Goal: Check status: Check status

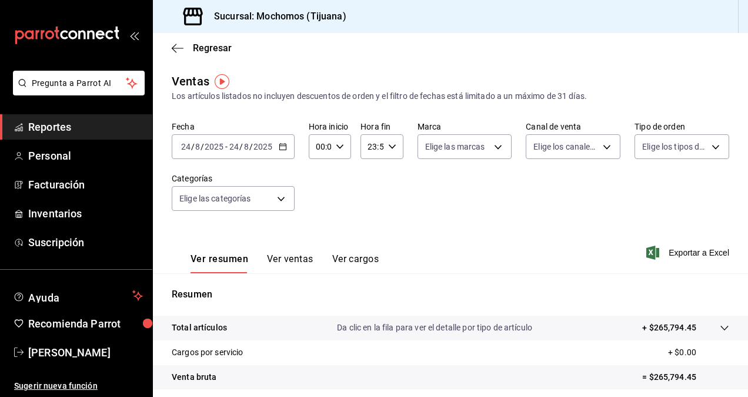
click at [82, 129] on span "Reportes" at bounding box center [85, 127] width 115 height 16
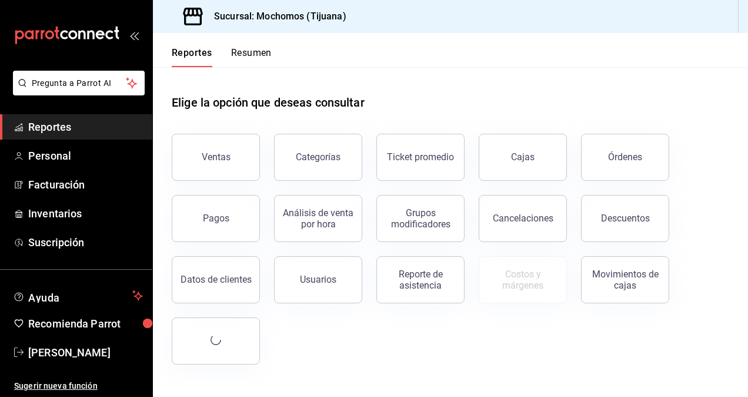
click at [265, 155] on div "Categorías" at bounding box center [311, 149] width 102 height 61
click at [247, 158] on button "Ventas" at bounding box center [216, 157] width 88 height 47
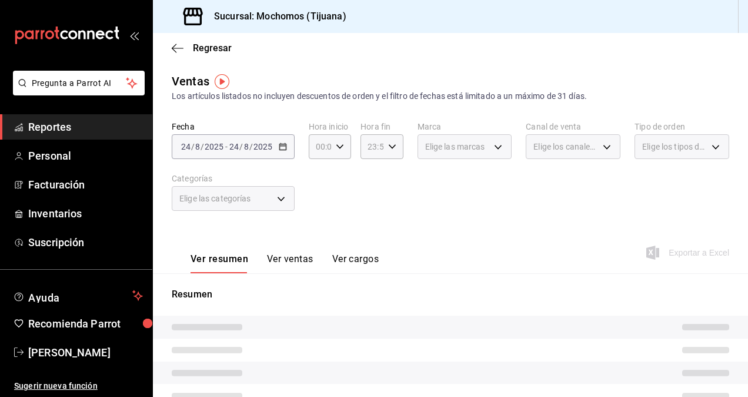
click at [274, 150] on div "[DATE] [DATE] - [DATE] [DATE]" at bounding box center [233, 146] width 123 height 25
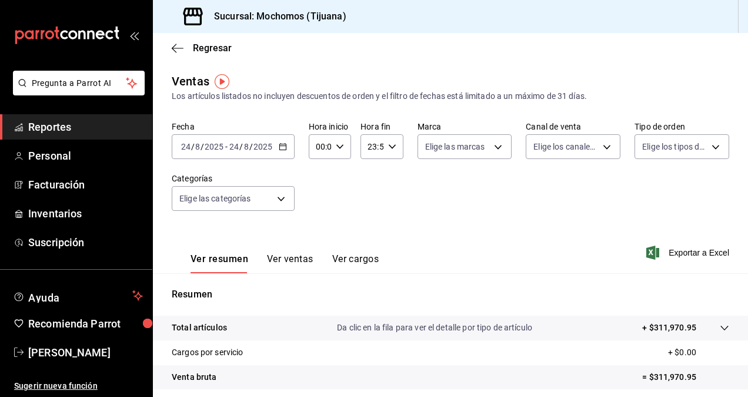
click at [279, 148] on \(Stroke\) "button" at bounding box center [282, 147] width 7 height 6
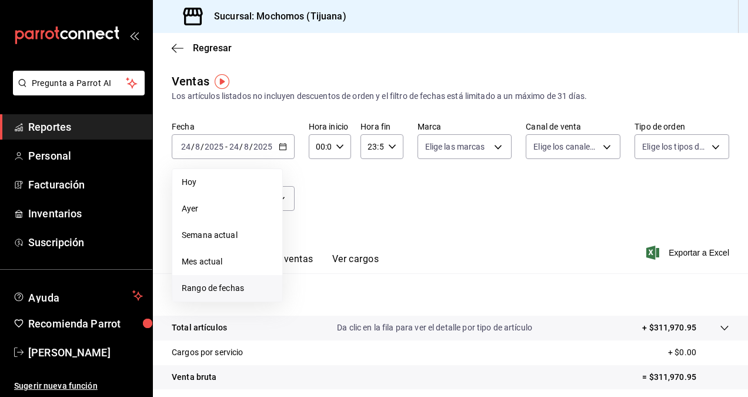
click at [219, 281] on li "Rango de fechas" at bounding box center [227, 288] width 110 height 26
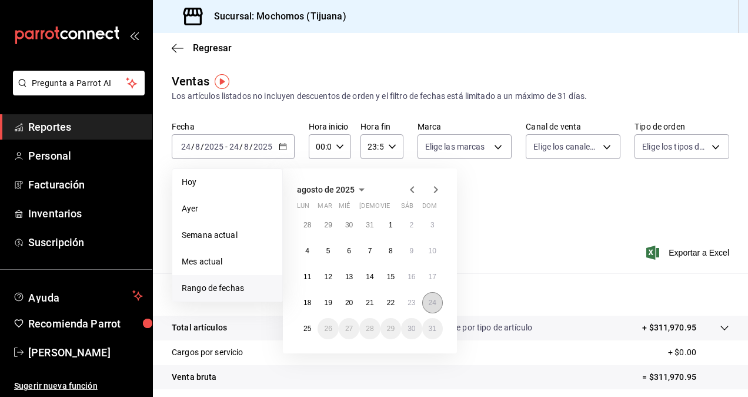
click at [434, 299] on abbr "24" at bounding box center [433, 302] width 8 height 8
click at [302, 328] on button "25" at bounding box center [307, 328] width 21 height 21
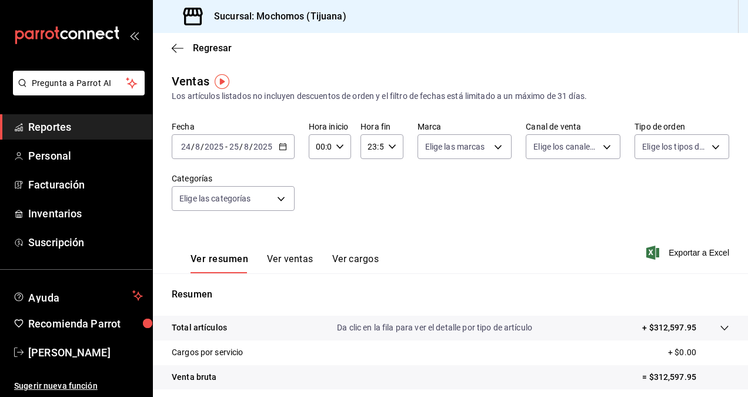
click at [341, 149] on icon "button" at bounding box center [340, 146] width 8 height 8
click at [319, 197] on span "05" at bounding box center [318, 199] width 2 height 9
type input "05:00"
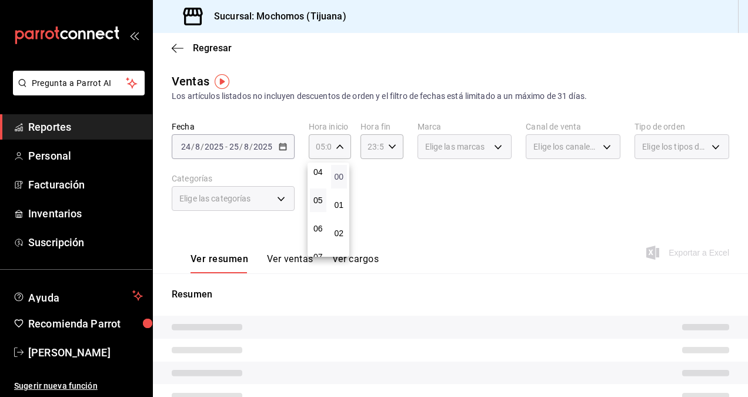
click at [338, 175] on span "00" at bounding box center [339, 176] width 2 height 9
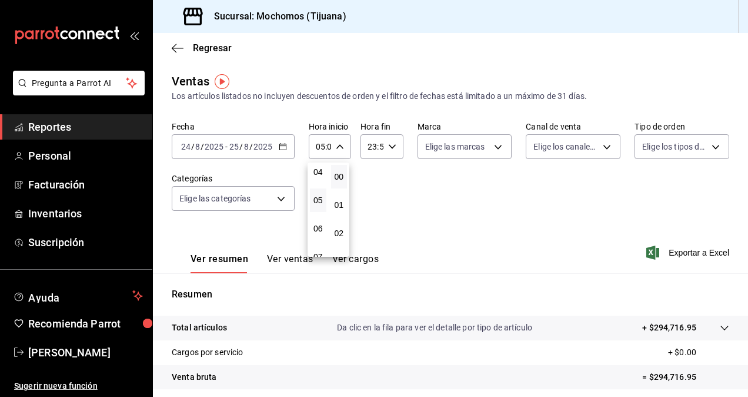
click at [393, 147] on div at bounding box center [374, 198] width 748 height 397
click at [390, 147] on \(Stroke\) "button" at bounding box center [391, 146] width 7 height 4
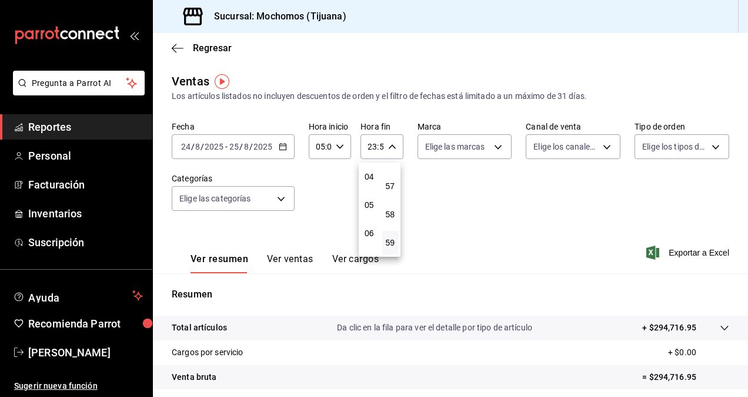
scroll to position [113, 0]
click at [369, 205] on span "05" at bounding box center [369, 204] width 2 height 9
click at [392, 172] on button "00" at bounding box center [390, 165] width 16 height 24
type input "05:00"
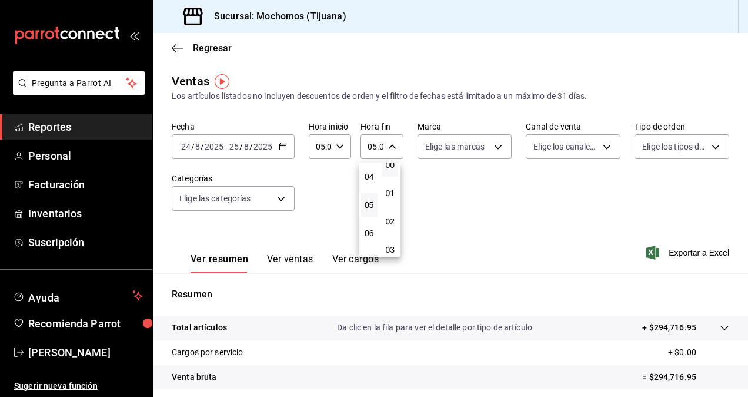
click at [425, 184] on div at bounding box center [374, 198] width 748 height 397
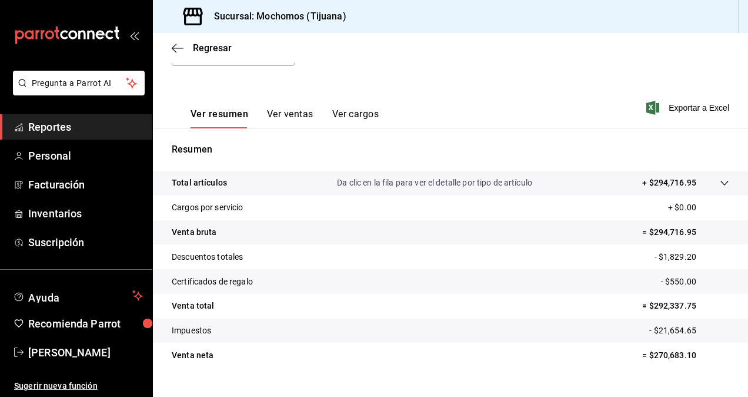
scroll to position [167, 0]
